Goal: Task Accomplishment & Management: Manage account settings

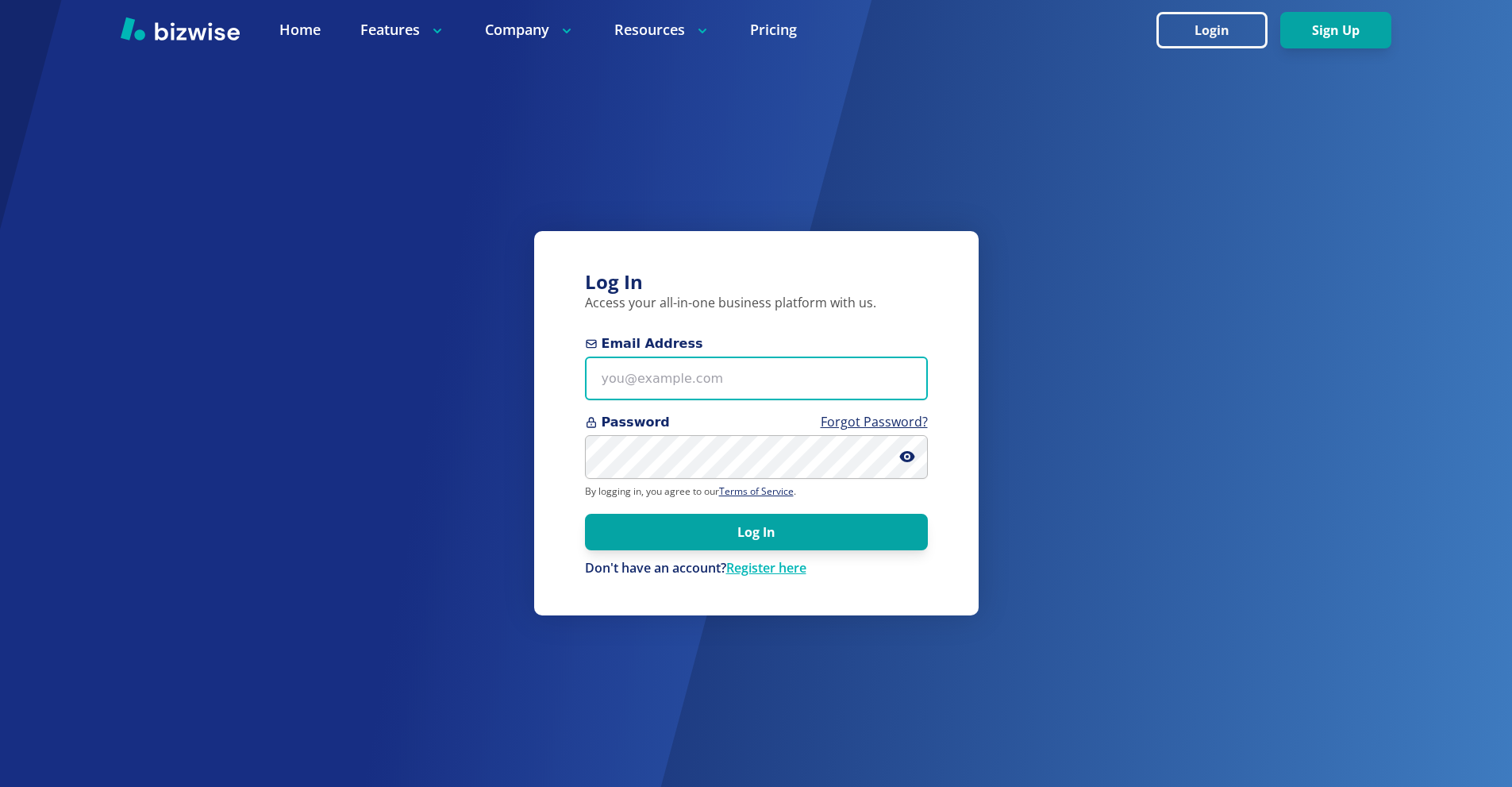
drag, startPoint x: 688, startPoint y: 379, endPoint x: 697, endPoint y: 182, distance: 197.2
click at [688, 380] on input "Email Address" at bounding box center [756, 378] width 343 height 44
paste input "[EMAIL_ADDRESS][DOMAIN_NAME]"
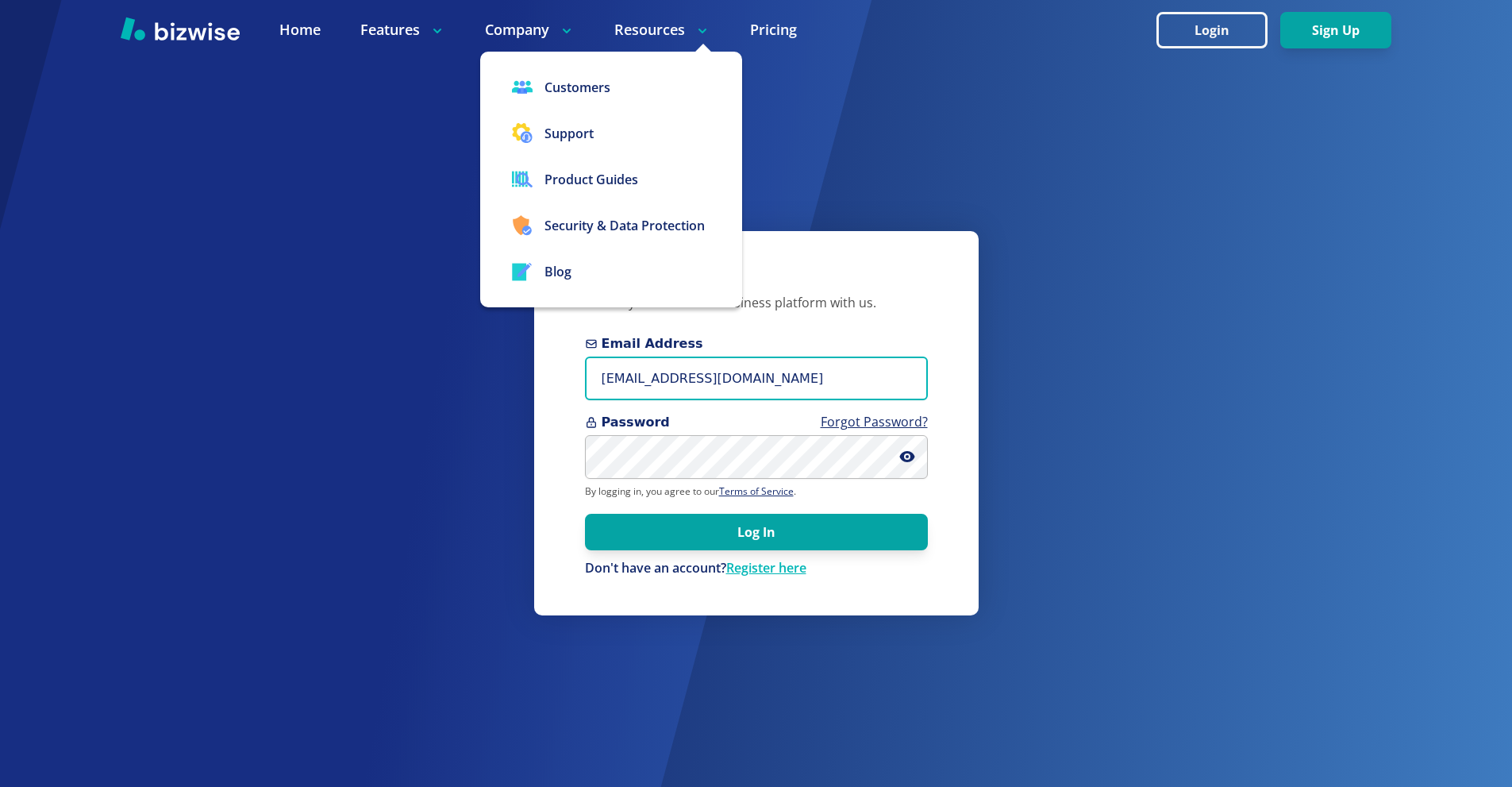
type input "[EMAIL_ADDRESS][DOMAIN_NAME]"
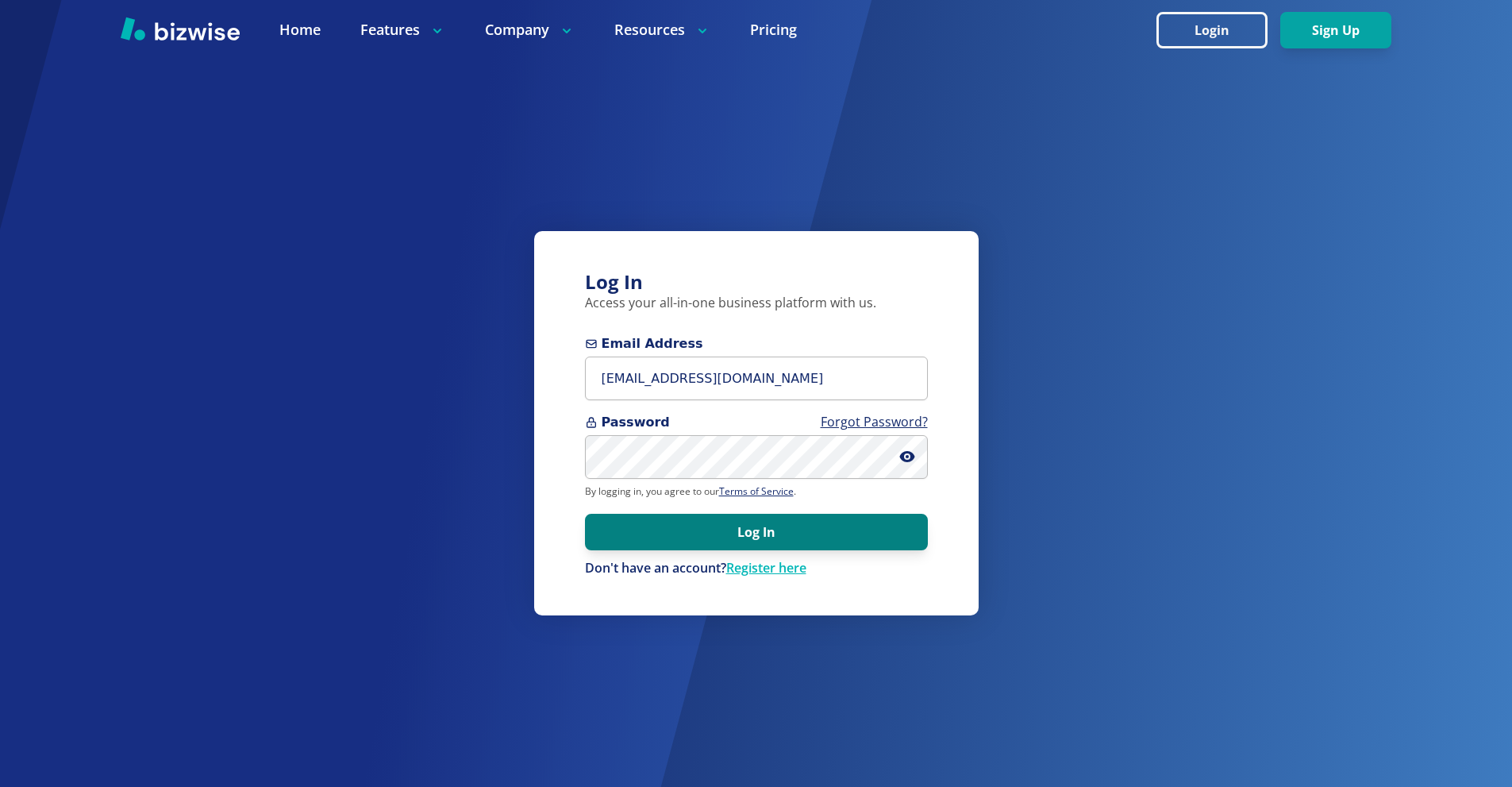
click at [773, 529] on button "Log In" at bounding box center [756, 532] width 343 height 36
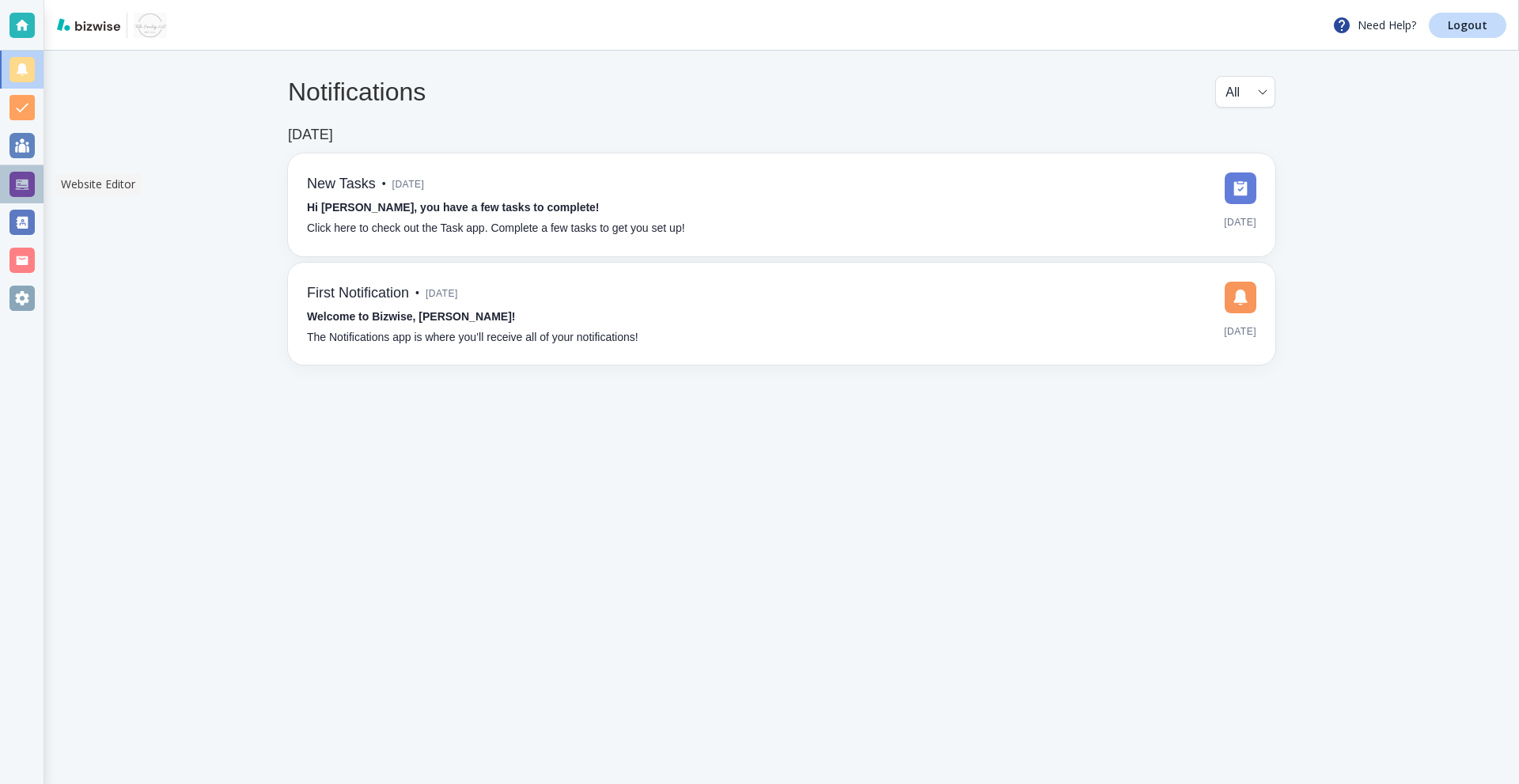
click at [23, 185] on div at bounding box center [21, 184] width 25 height 25
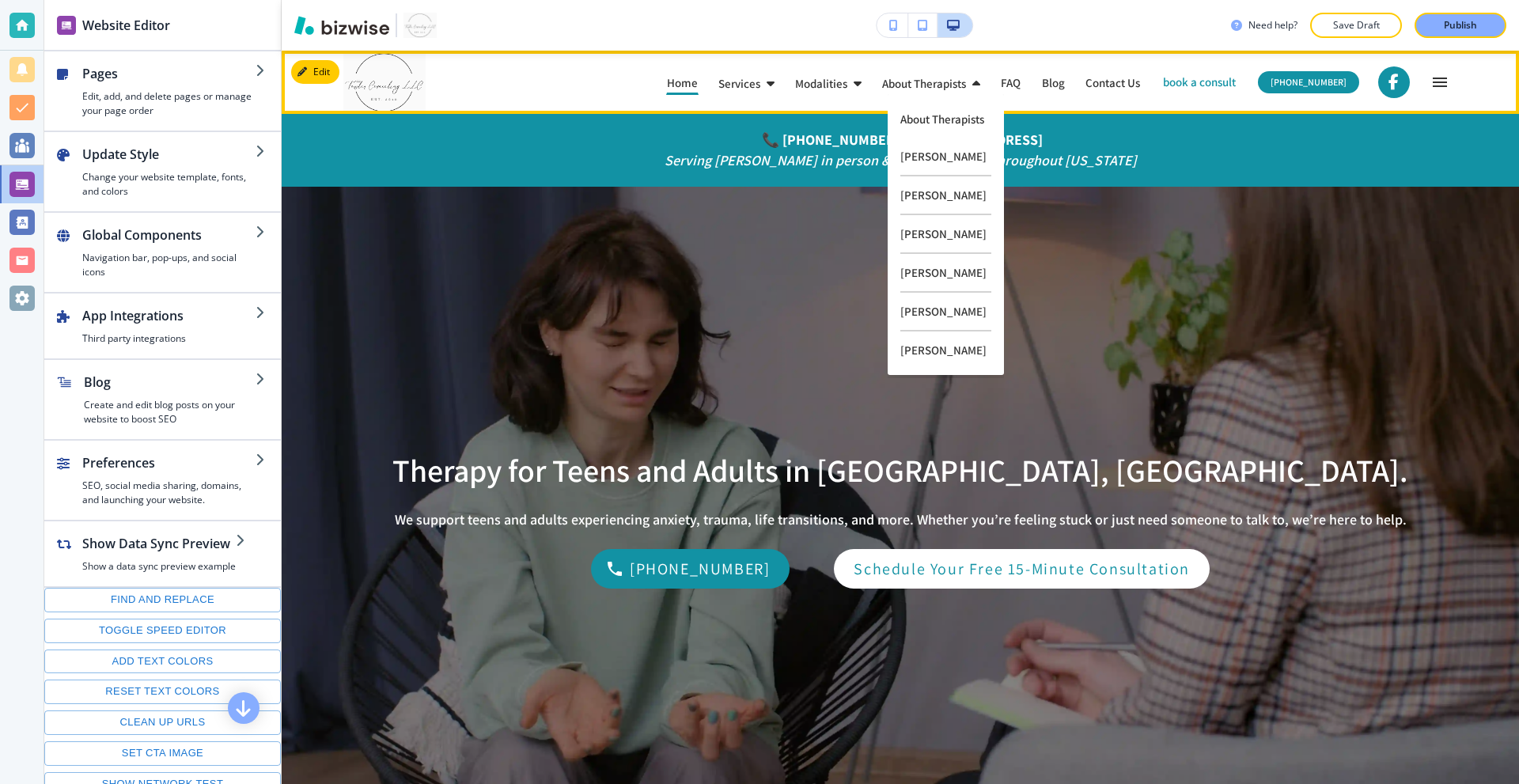
click at [1181, 80] on p "book a consult" at bounding box center [1200, 82] width 76 height 20
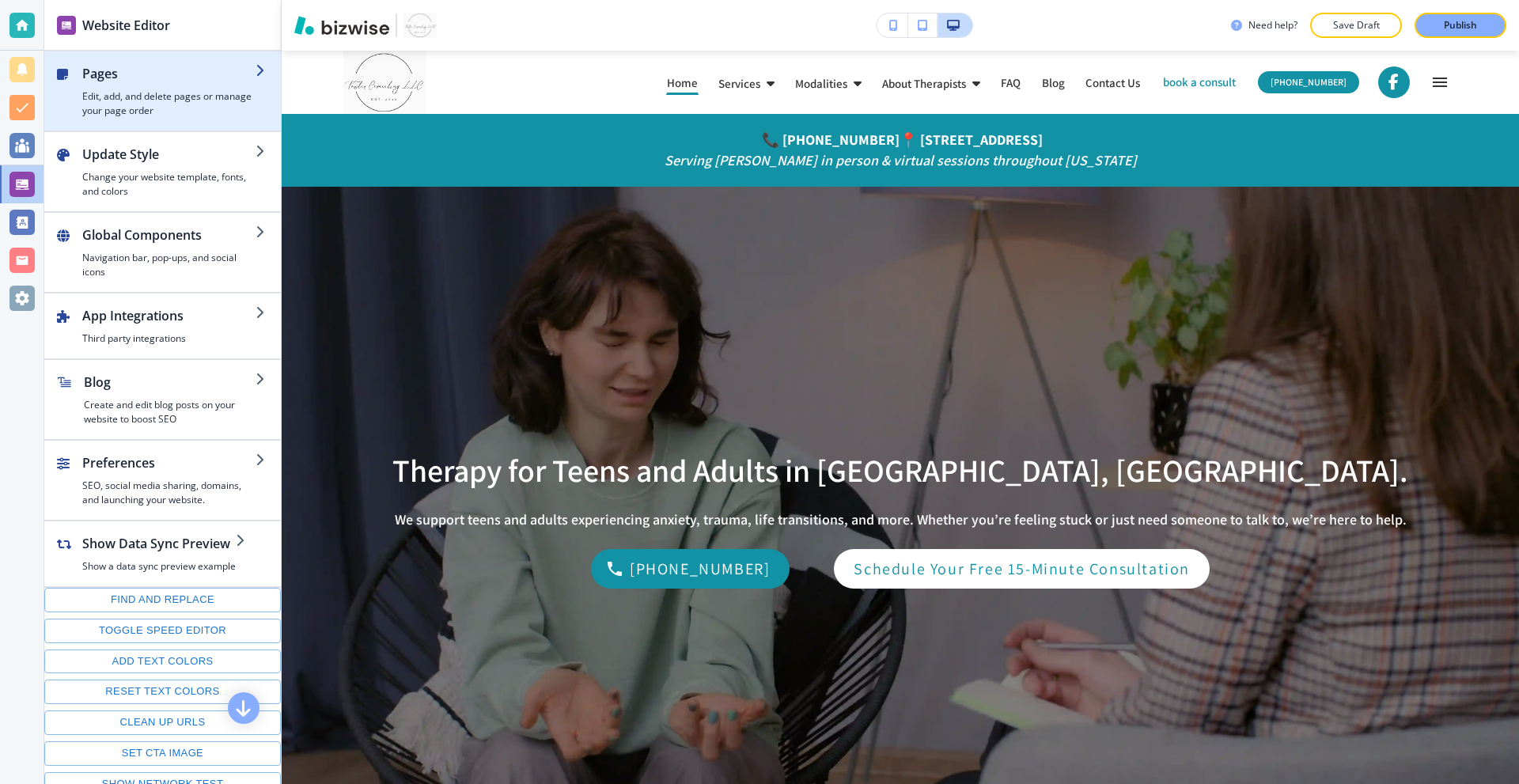
click at [156, 103] on h4 "Edit, add, and delete pages or manage your page order" at bounding box center [169, 103] width 173 height 29
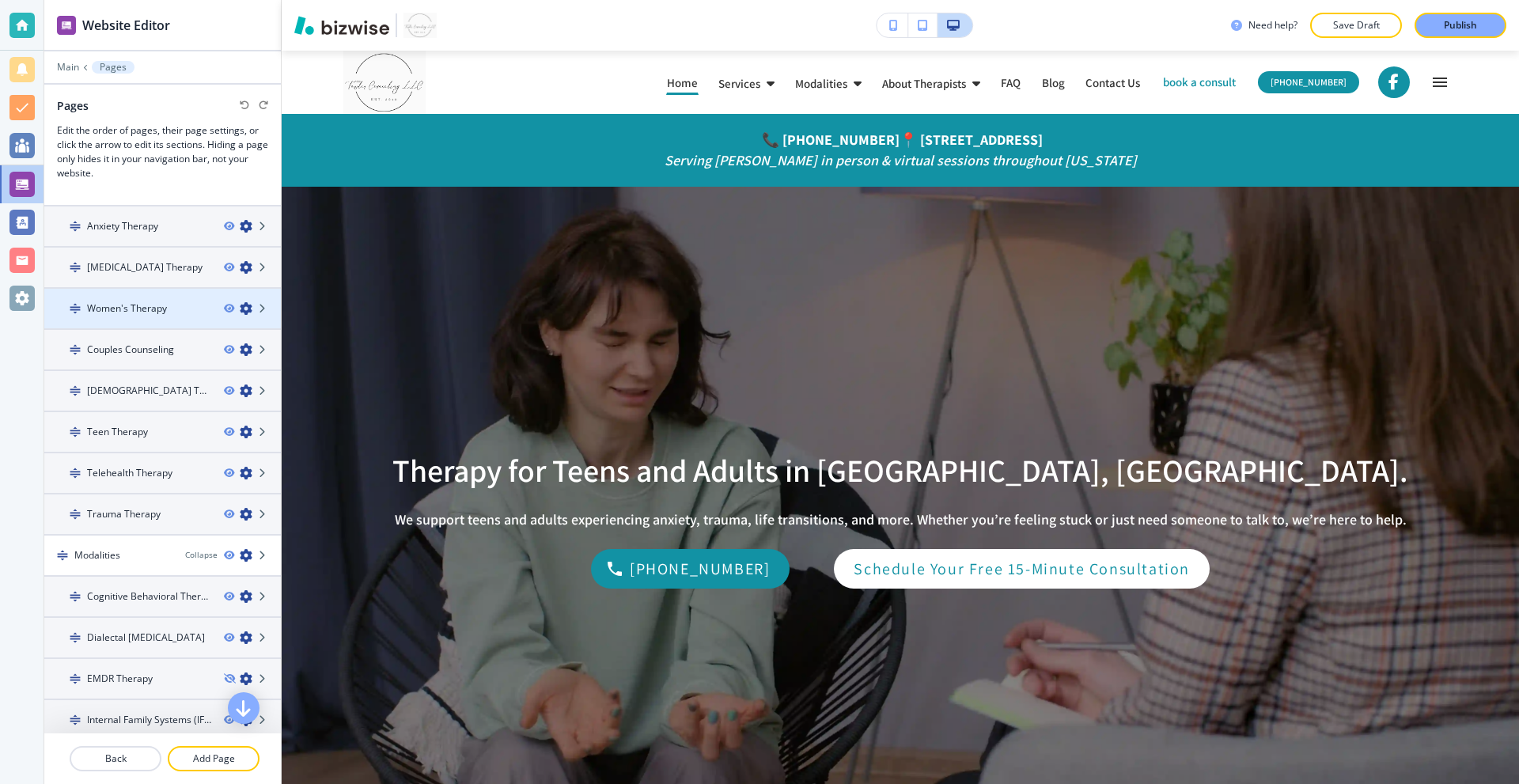
scroll to position [79, 0]
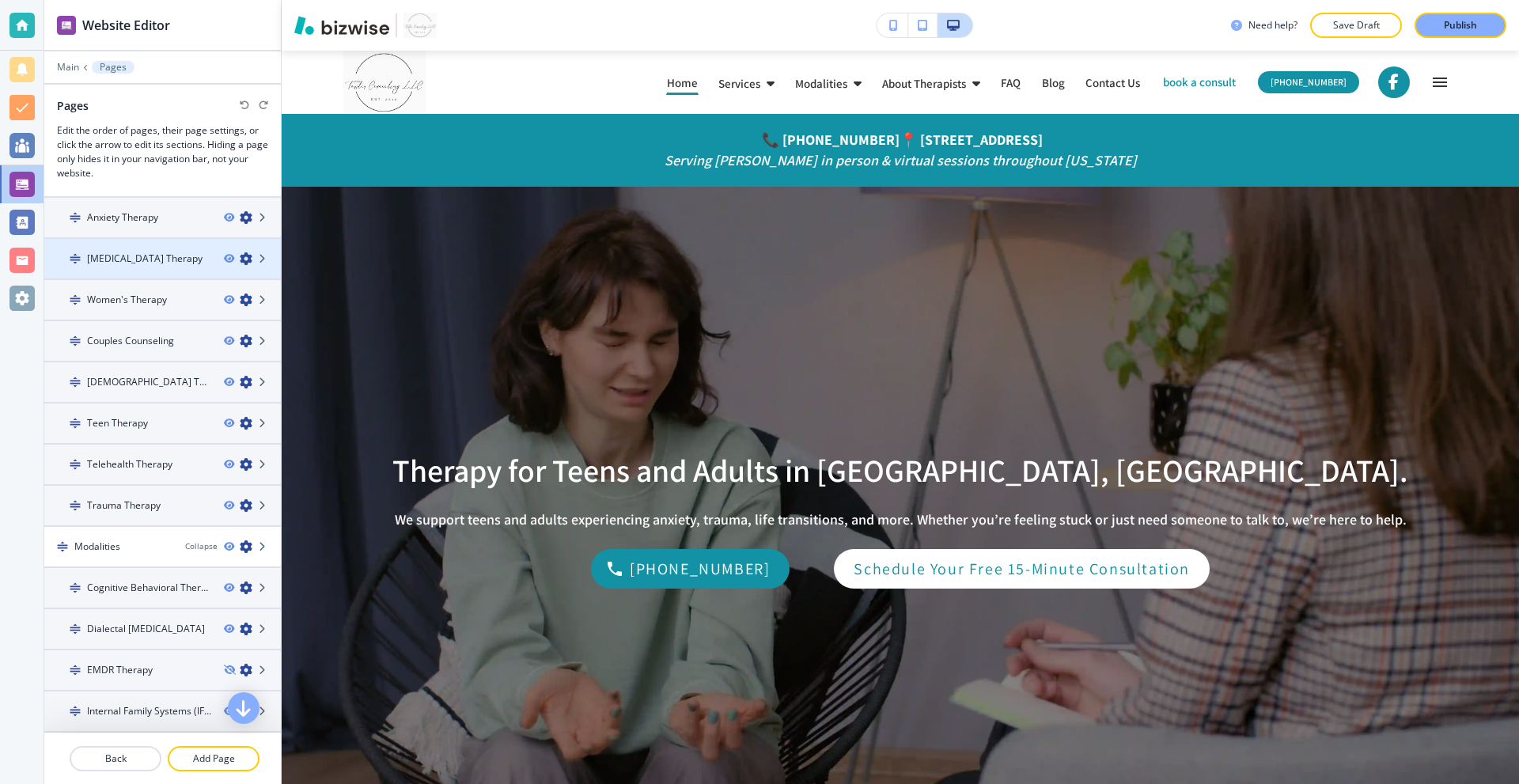
click at [144, 258] on h4 "[MEDICAL_DATA] Therapy" at bounding box center [145, 258] width 116 height 14
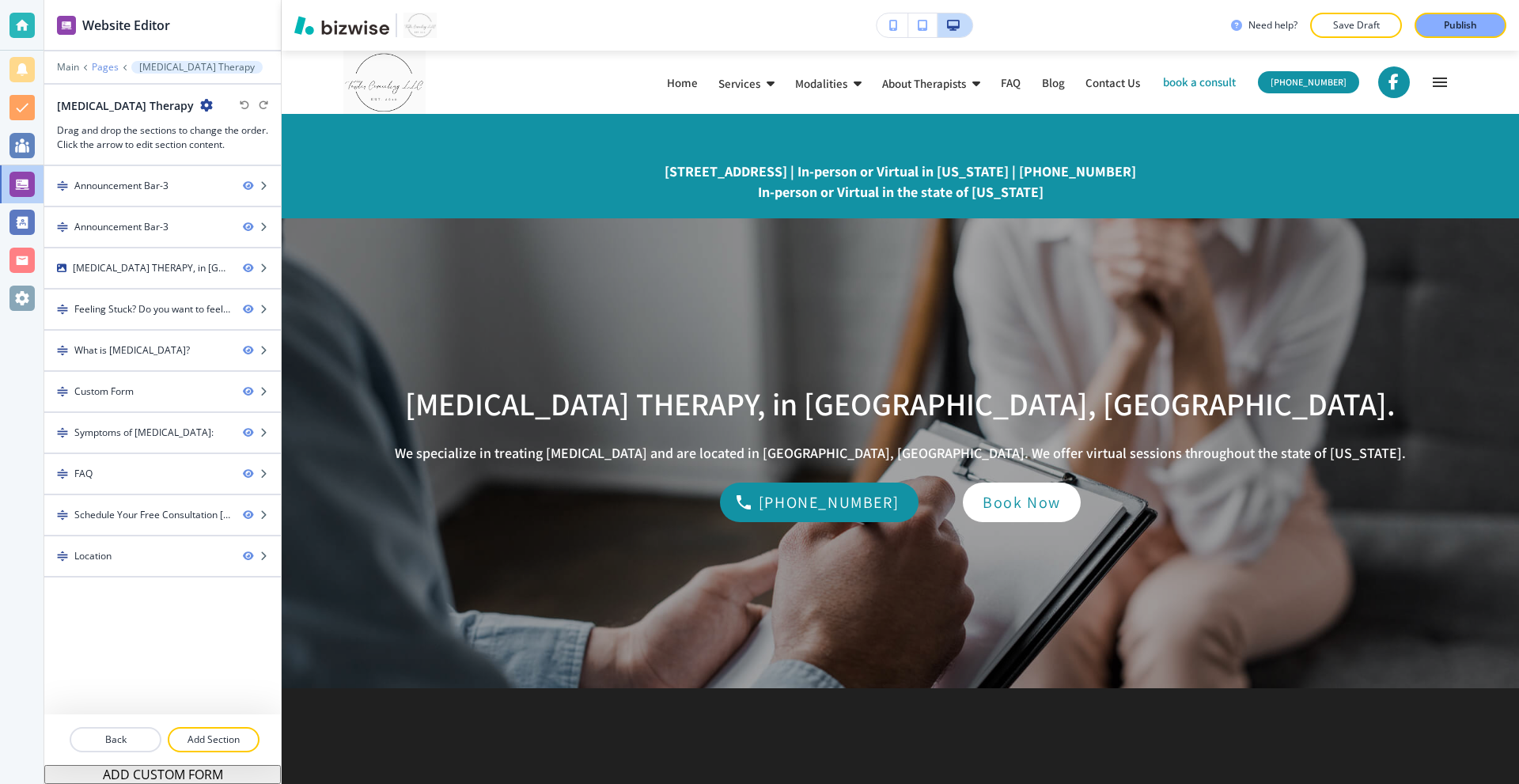
click at [102, 70] on p "Pages" at bounding box center [104, 67] width 27 height 11
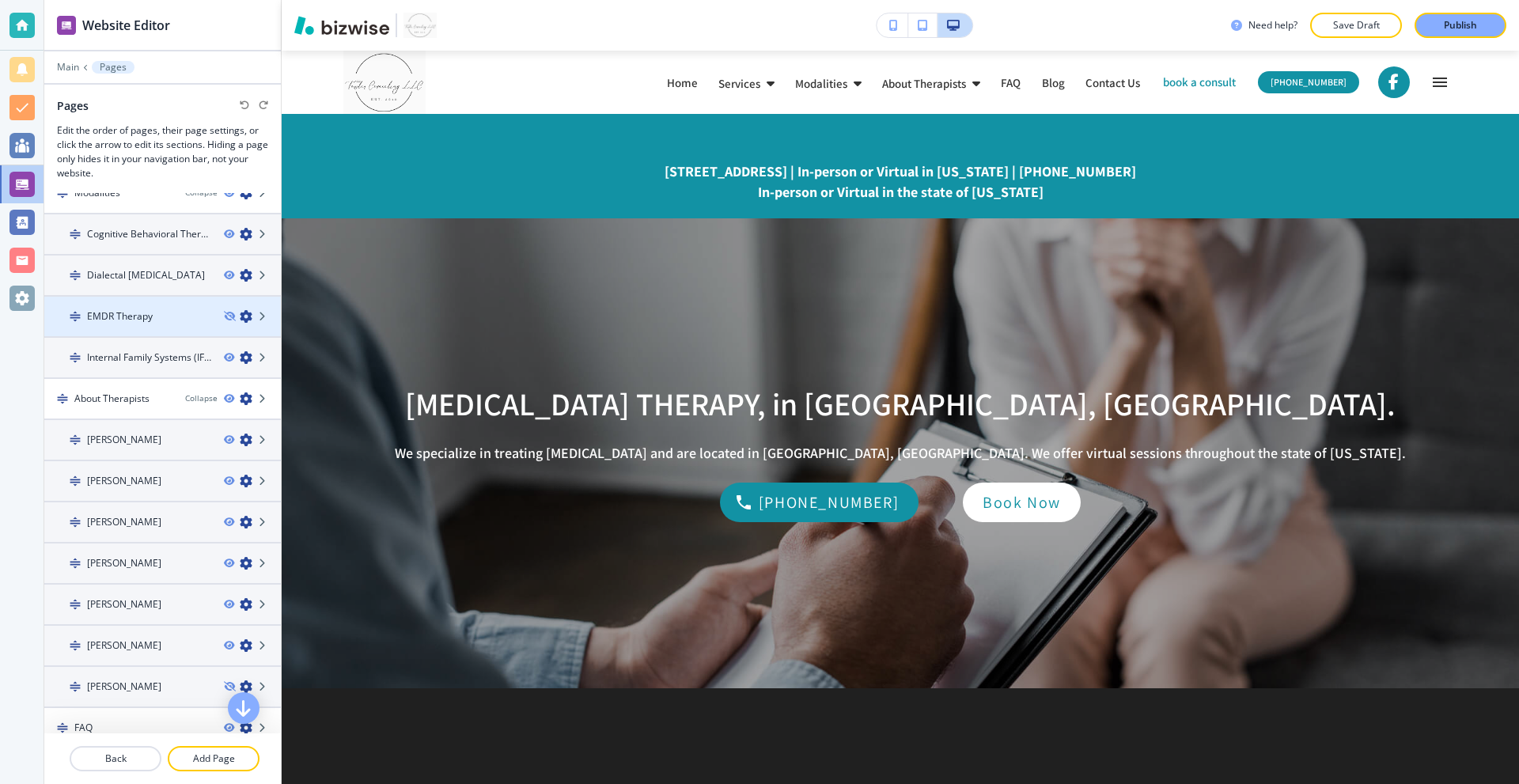
scroll to position [530, 0]
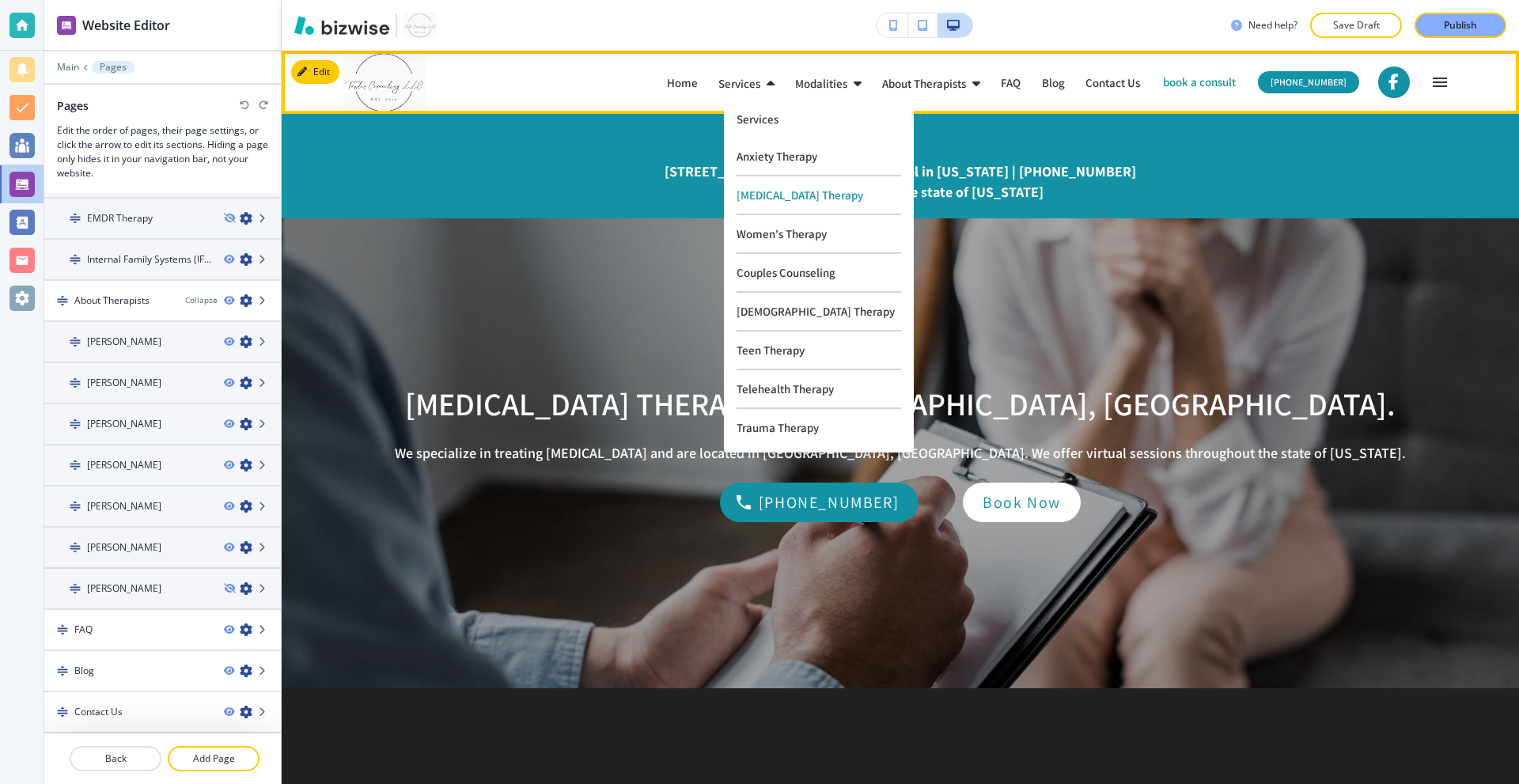
click at [755, 117] on p "Services" at bounding box center [819, 118] width 164 height 12
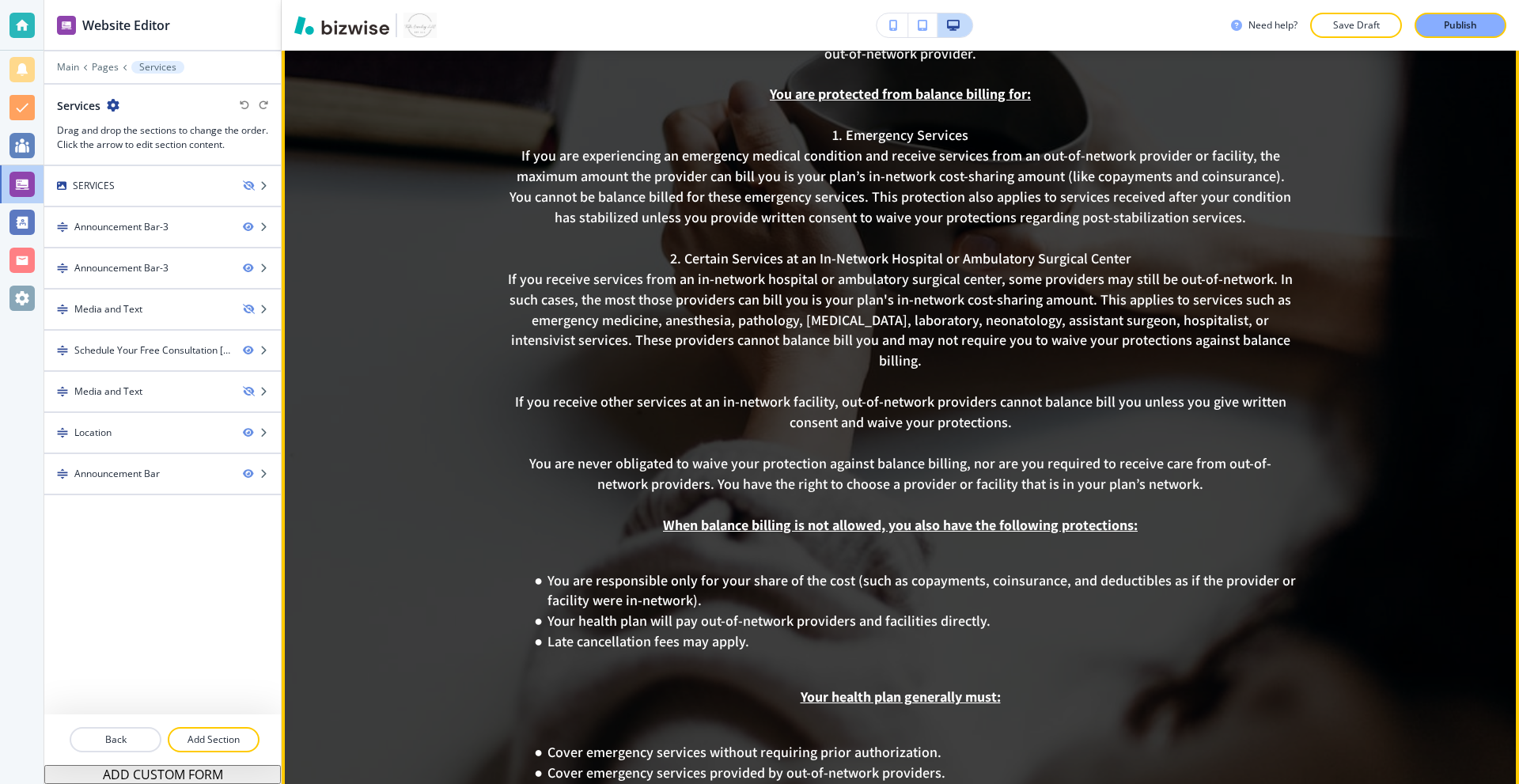
scroll to position [791, 0]
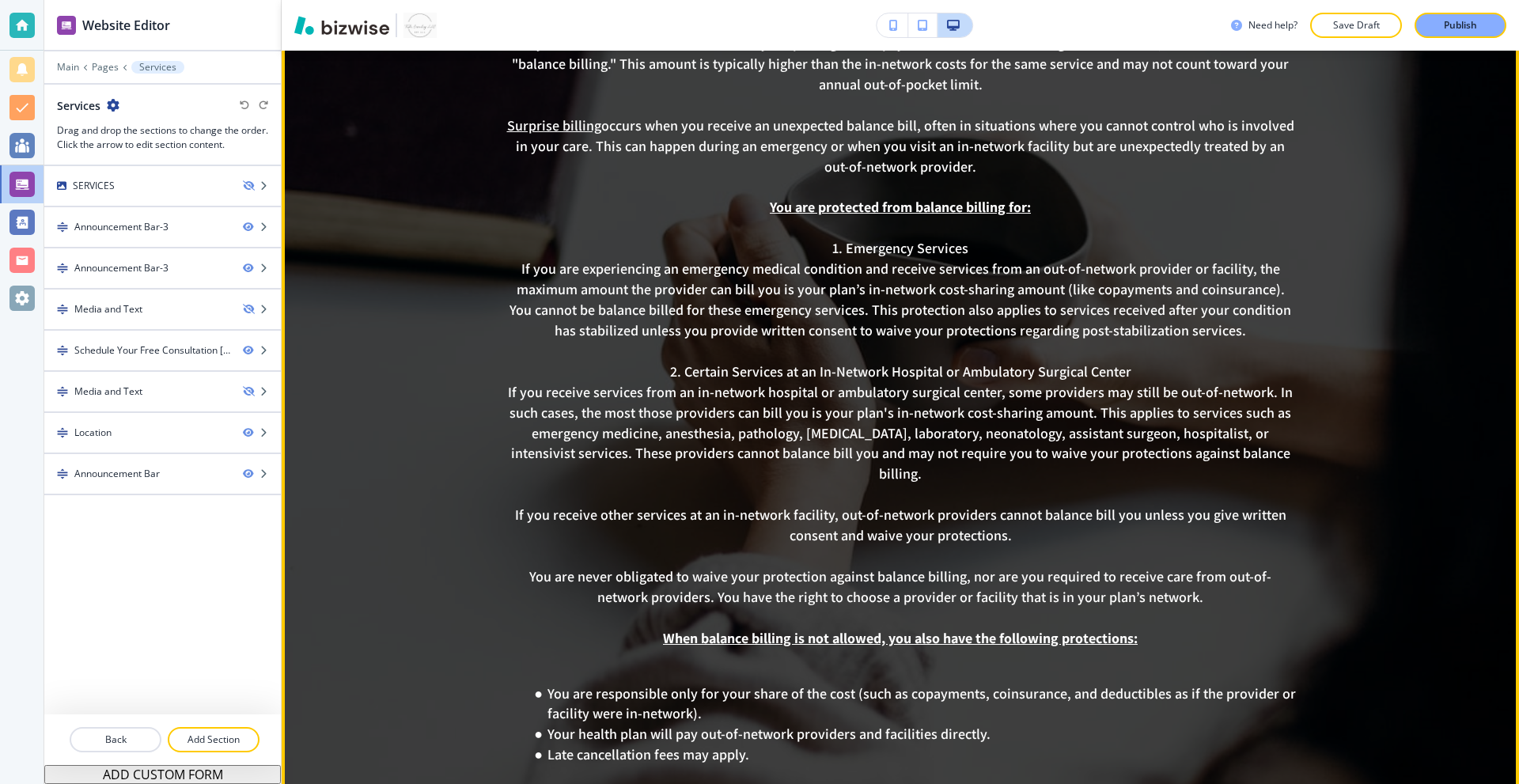
click at [395, 219] on div at bounding box center [900, 377] width 1237 height 1939
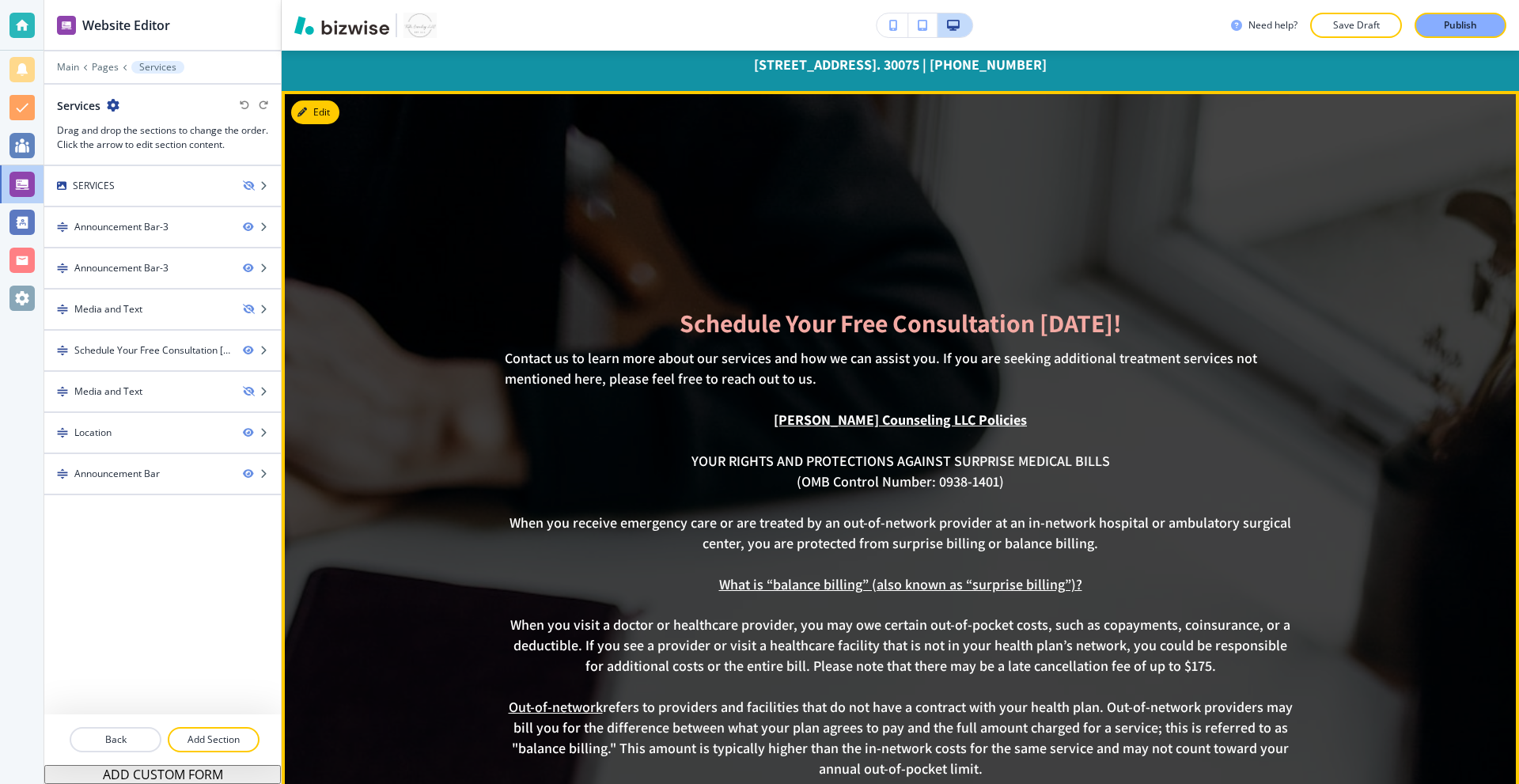
scroll to position [0, 0]
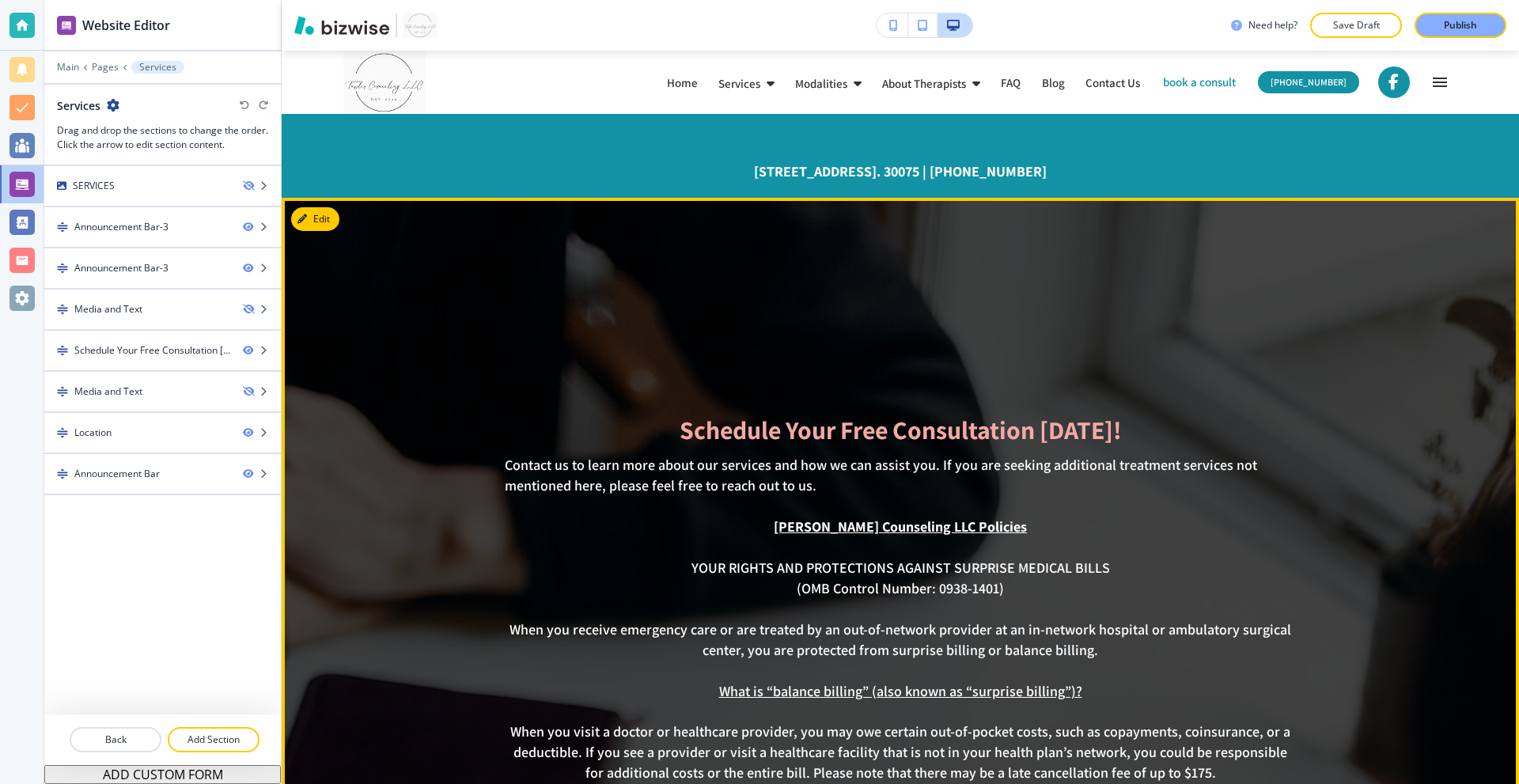
click at [314, 215] on button "Edit" at bounding box center [315, 218] width 48 height 23
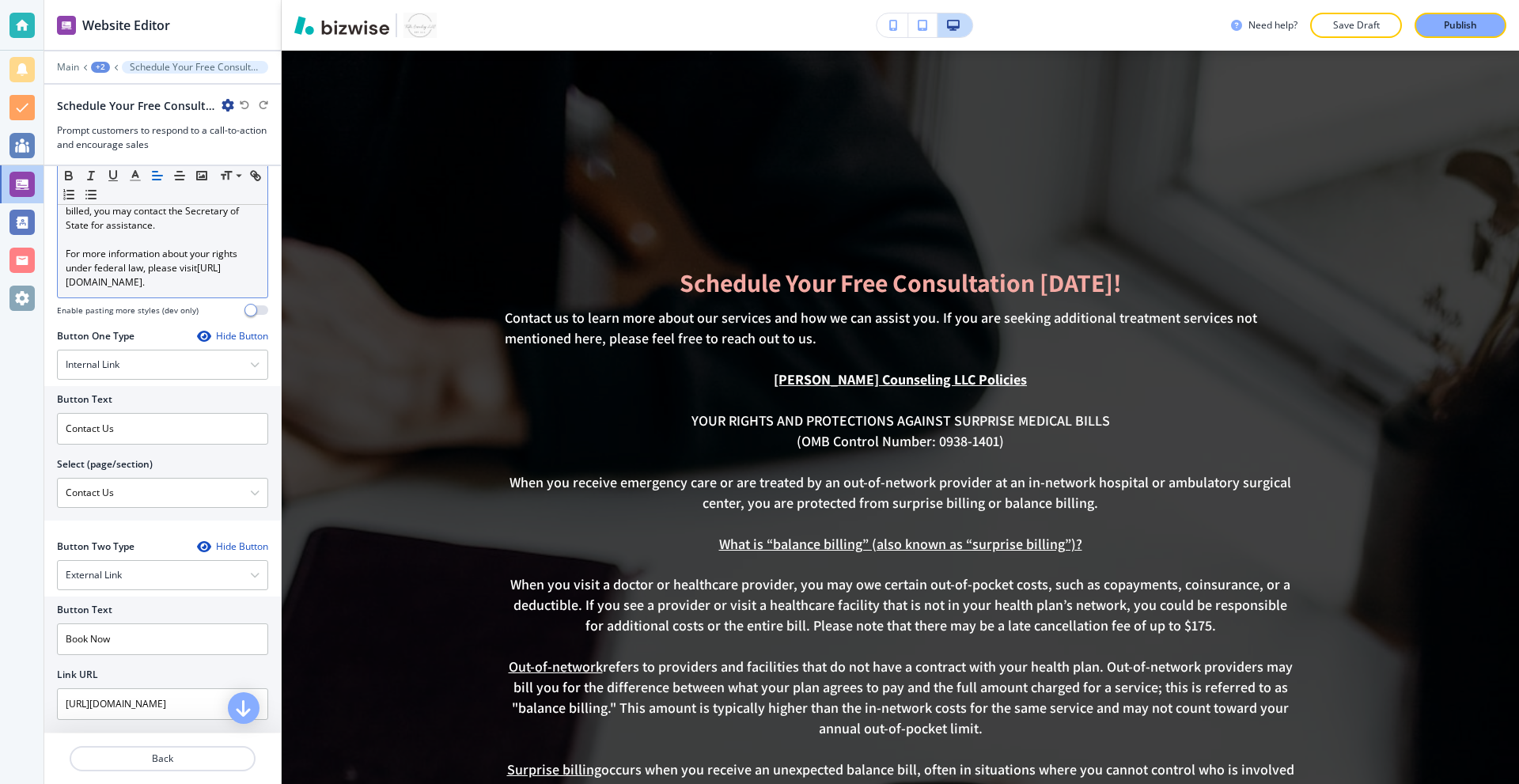
scroll to position [1683, 0]
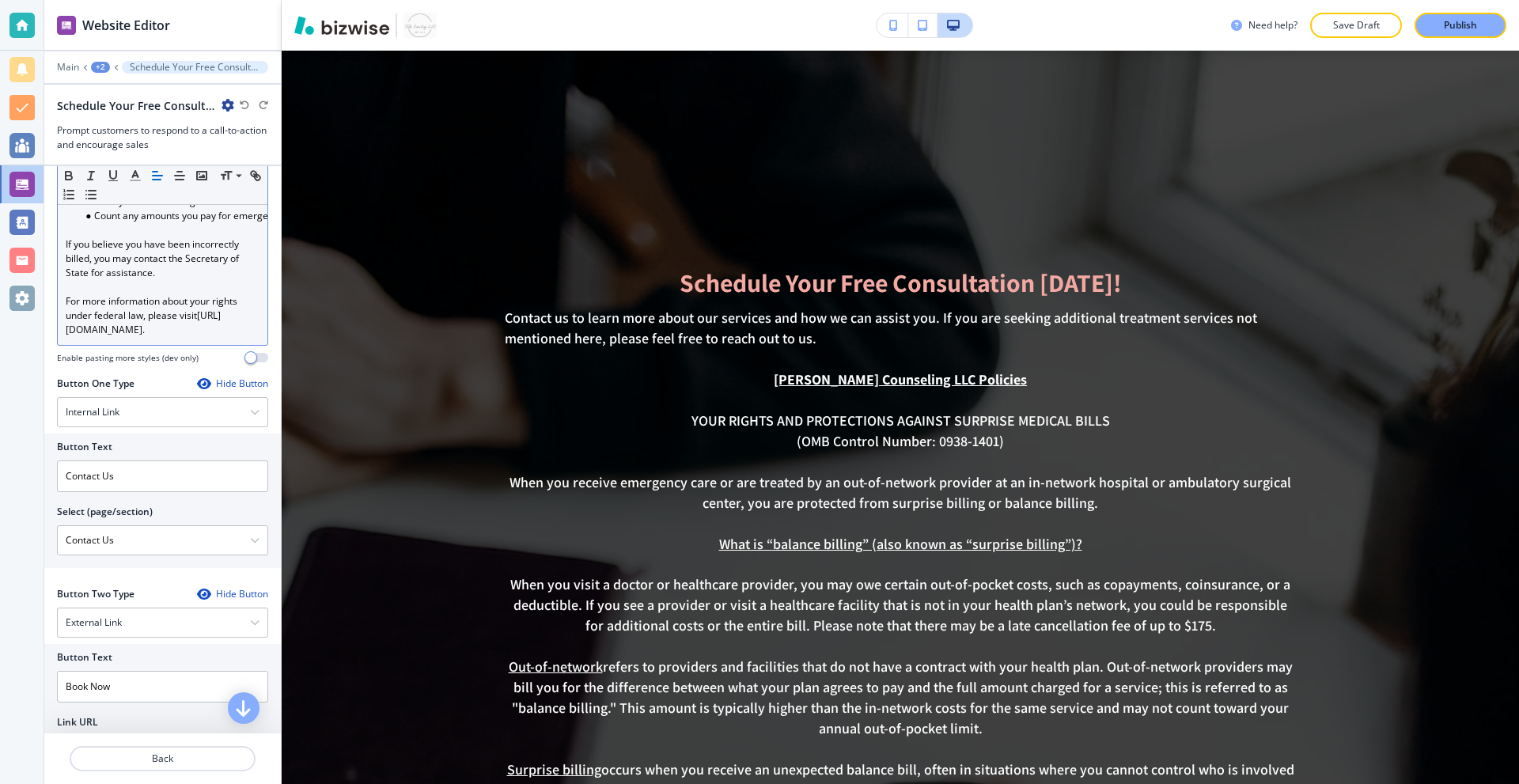
click at [227, 337] on p "For more information about your rights under federal law, please visit [URL][DO…" at bounding box center [162, 316] width 194 height 43
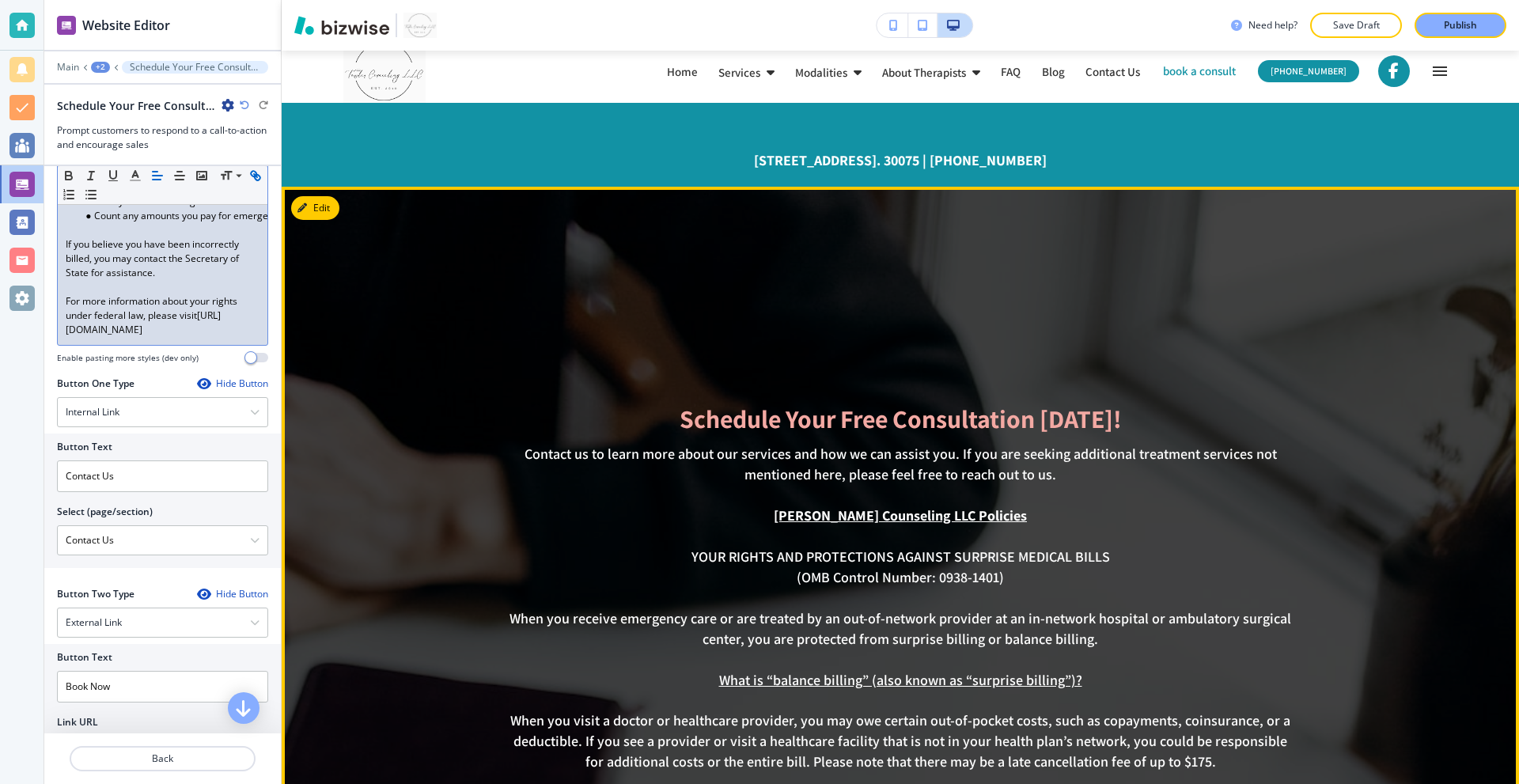
scroll to position [0, 0]
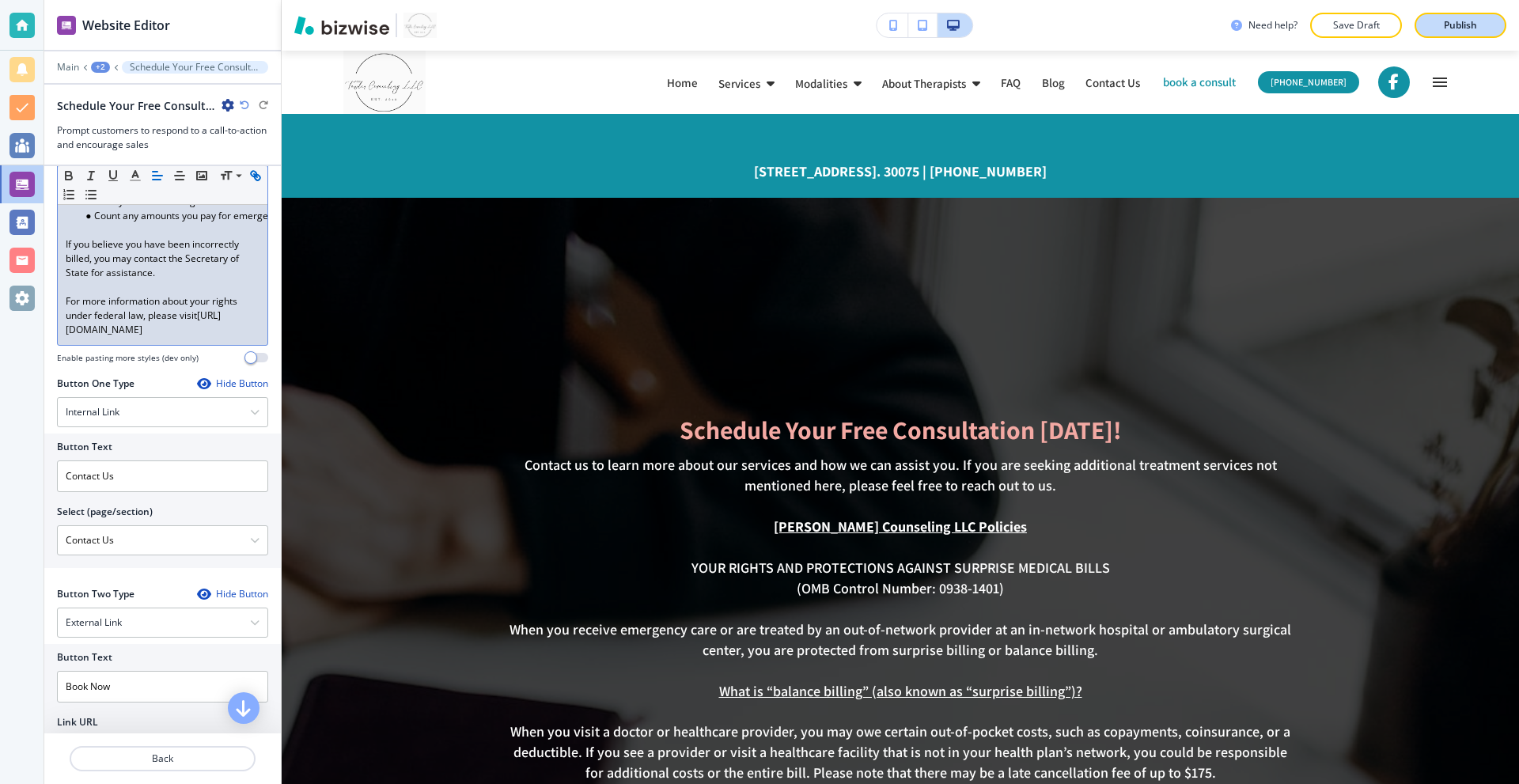
click at [1452, 23] on p "Publish" at bounding box center [1460, 25] width 34 height 14
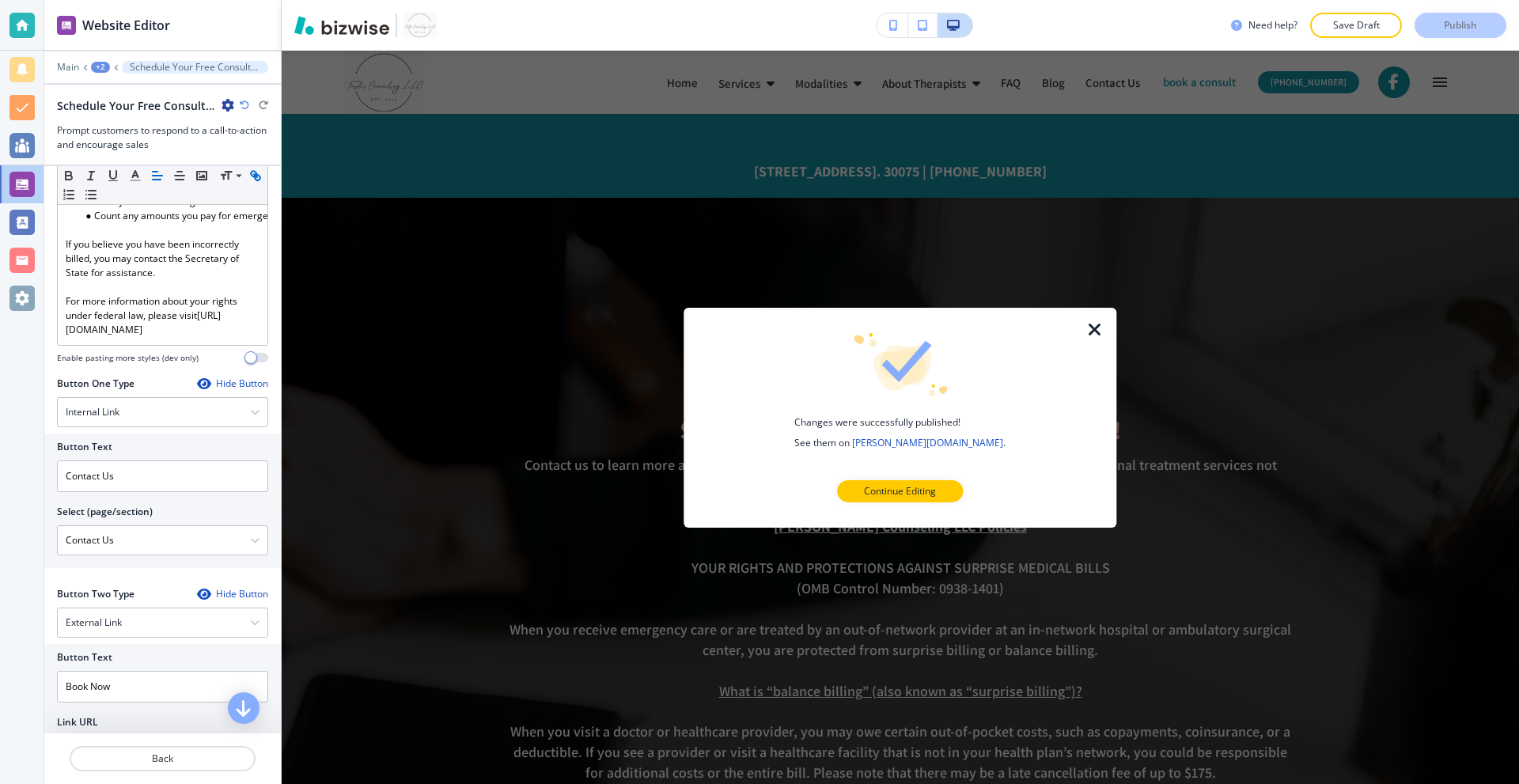
click at [1086, 330] on icon "button" at bounding box center [1095, 329] width 19 height 19
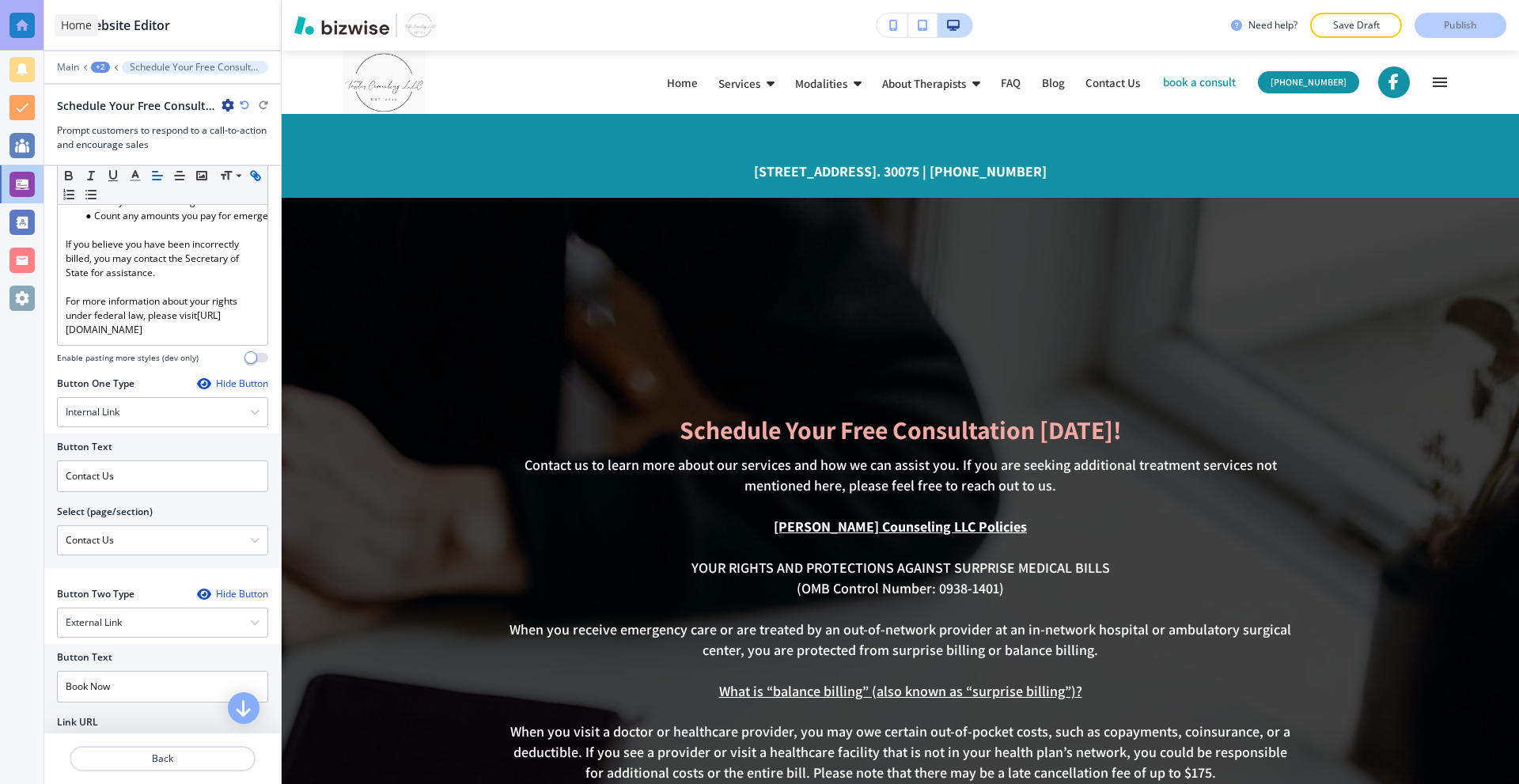
click at [21, 21] on div at bounding box center [21, 25] width 25 height 25
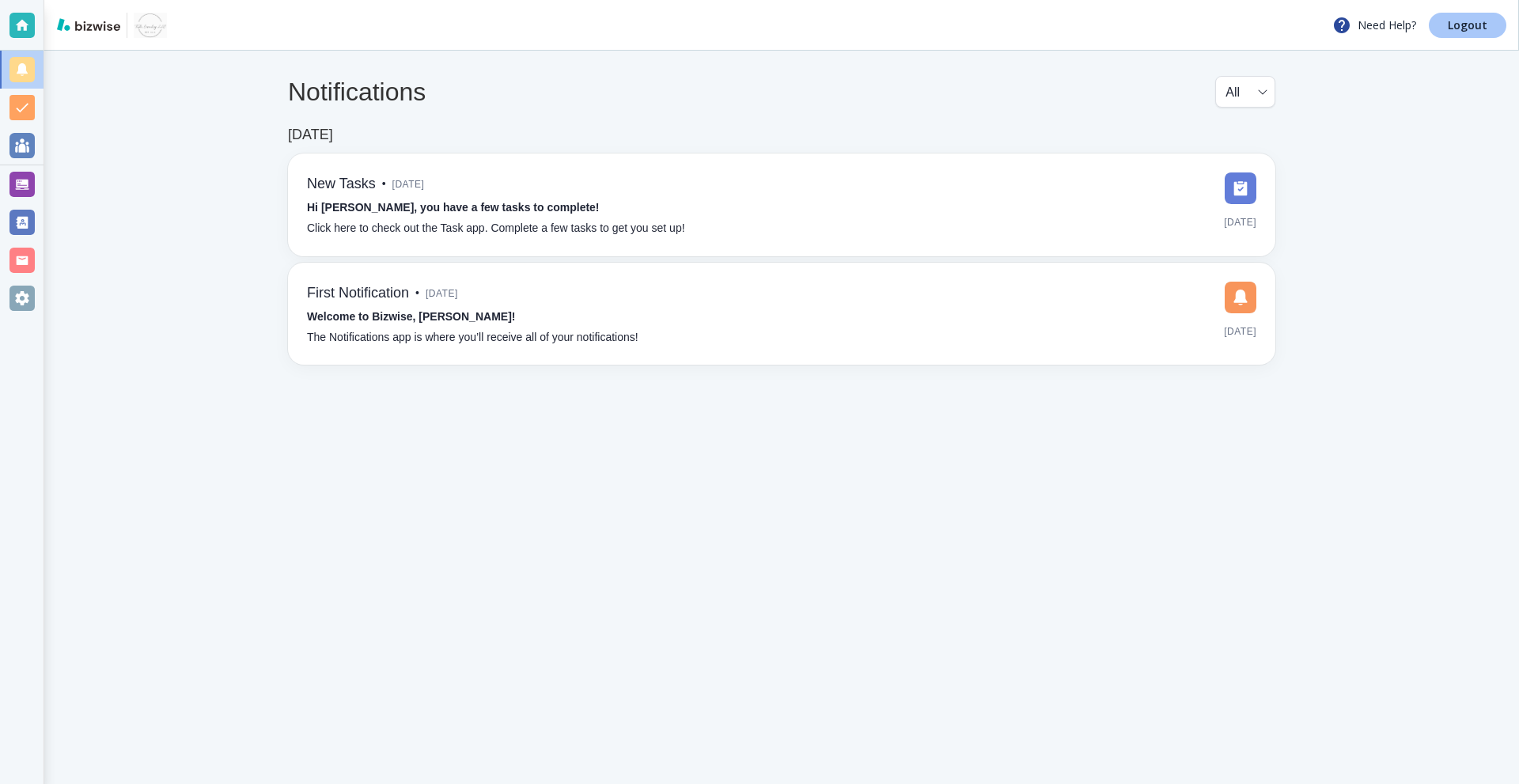
click at [1454, 22] on p "Logout" at bounding box center [1468, 25] width 39 height 11
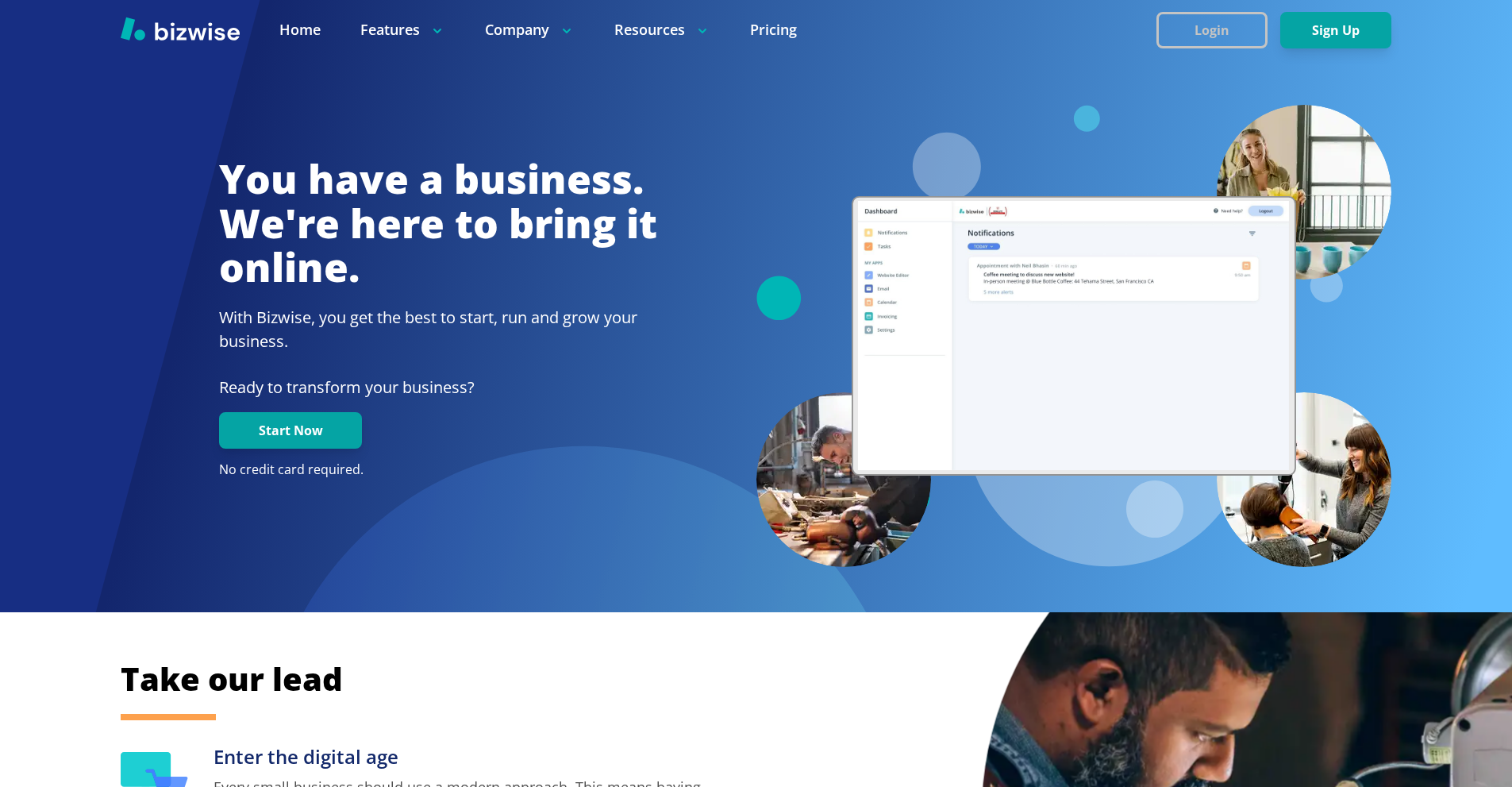
click at [1214, 38] on button "Login" at bounding box center [1212, 30] width 111 height 36
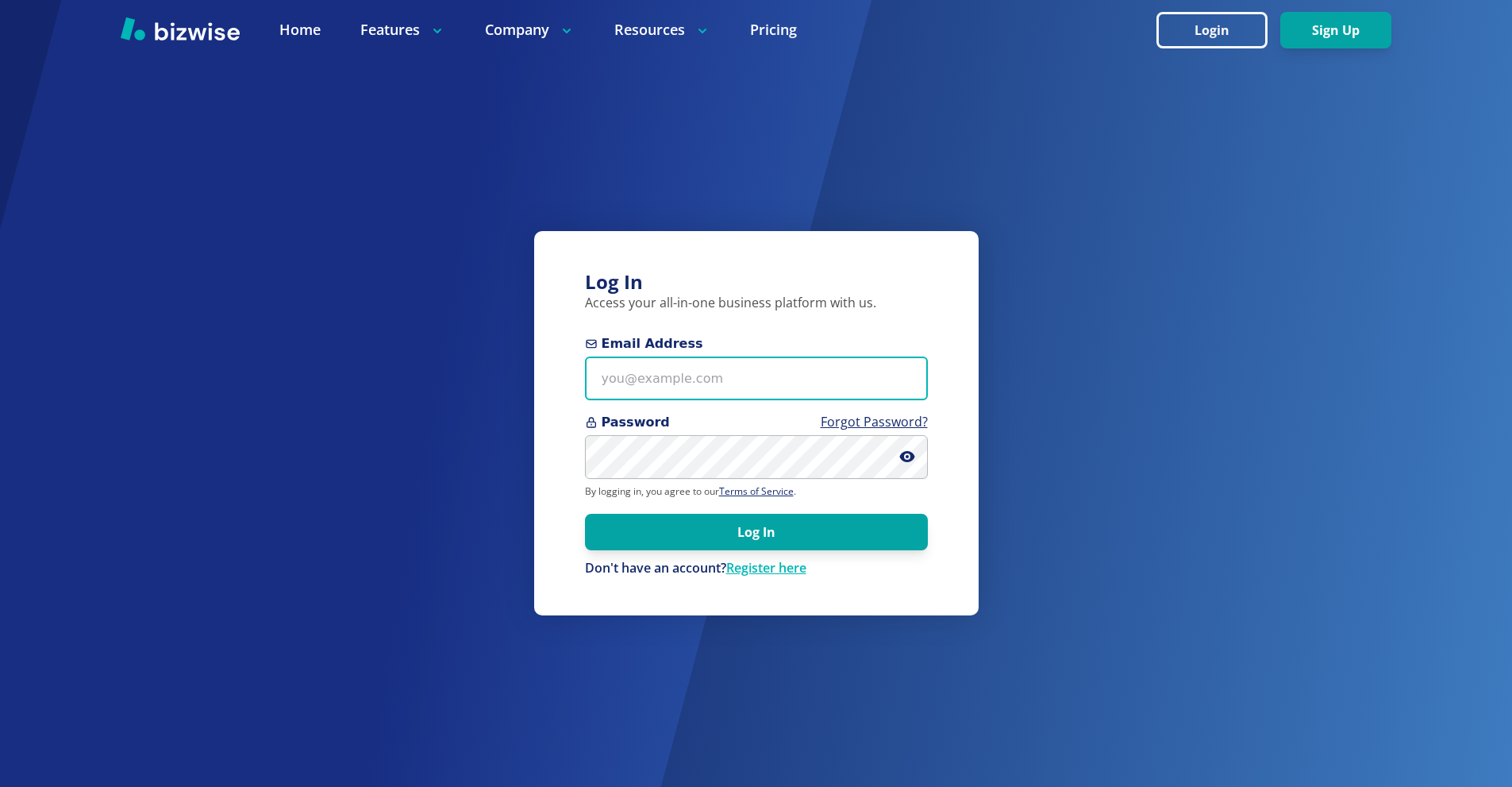
click at [762, 370] on input "Email Address" at bounding box center [756, 378] width 343 height 44
paste input "info+1@jjplanter.com"
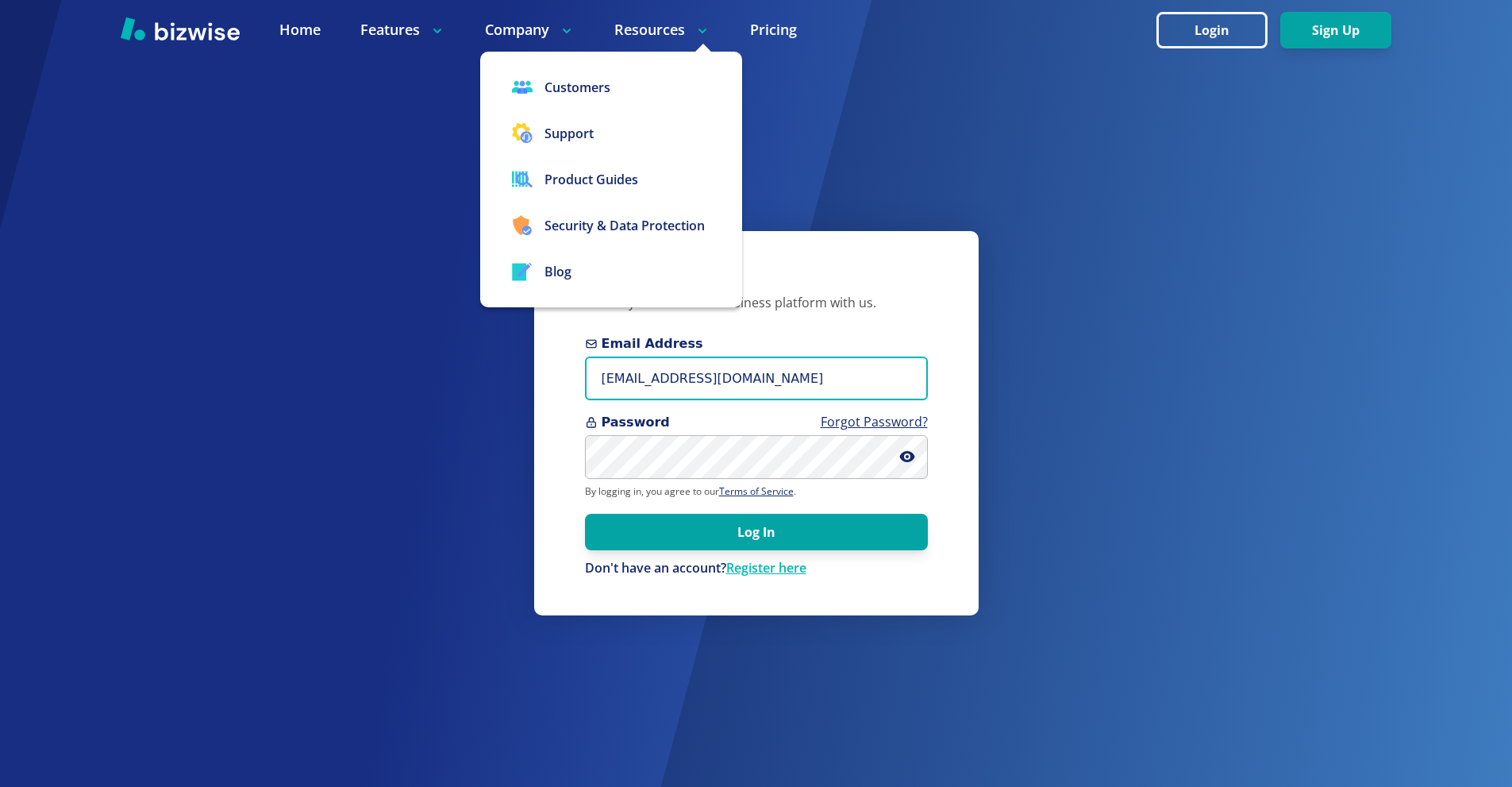
type input "info+1@jjplanter.com"
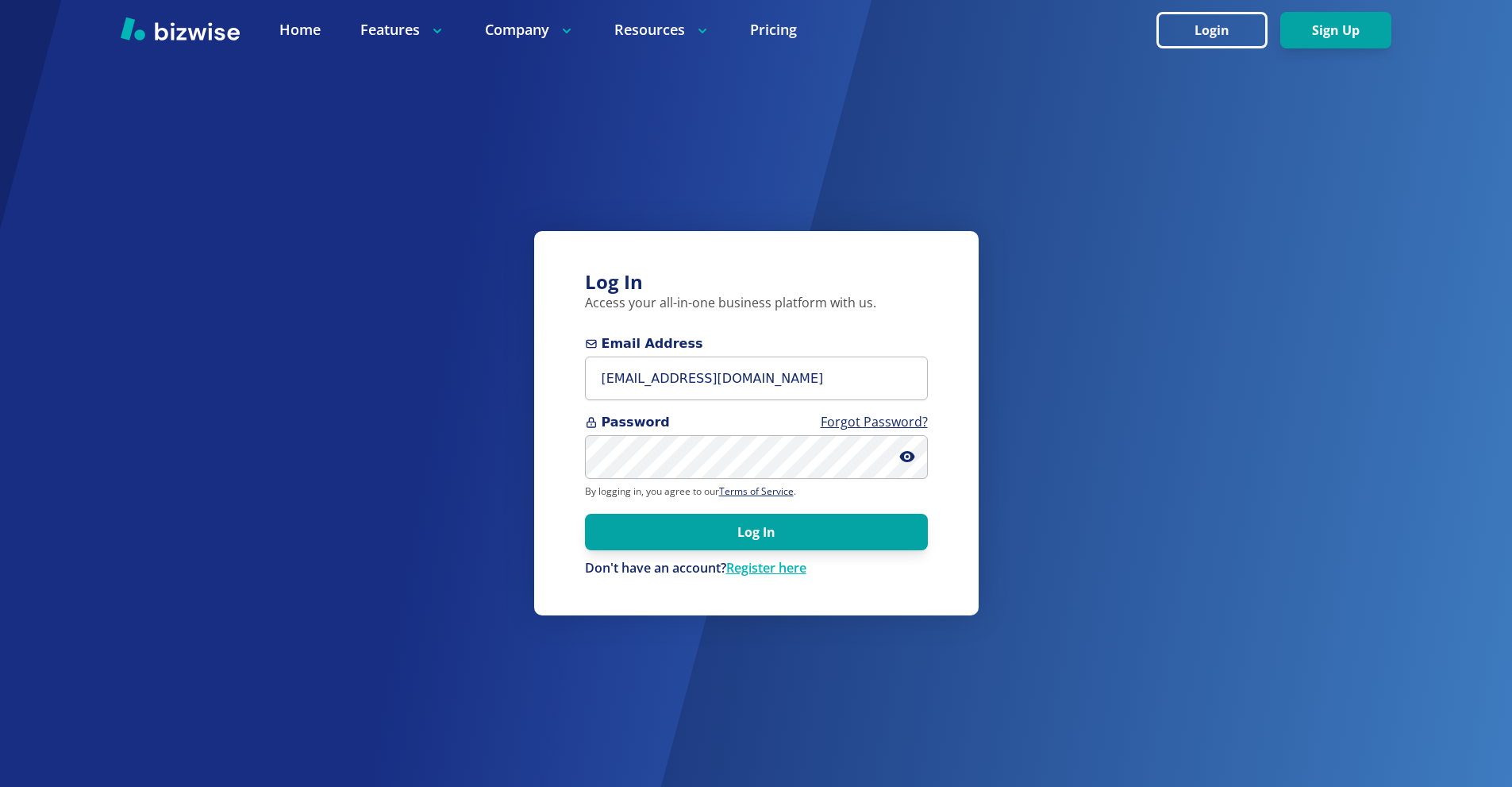
drag, startPoint x: 757, startPoint y: 533, endPoint x: 1016, endPoint y: 419, distance: 283.0
click at [759, 533] on button "Log In" at bounding box center [756, 532] width 343 height 36
